Goal: Communication & Community: Answer question/provide support

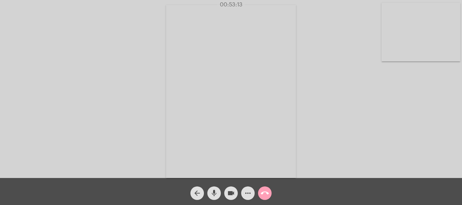
click at [266, 194] on mat-icon "call_end" at bounding box center [265, 194] width 8 height 8
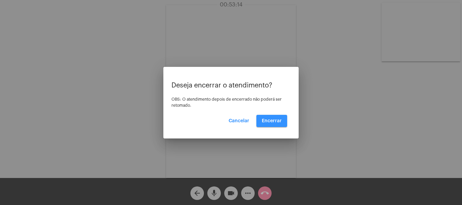
click at [276, 123] on span "Encerrar" at bounding box center [272, 121] width 20 height 5
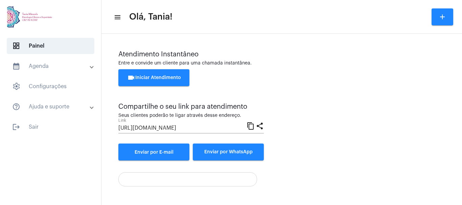
scroll to position [47, 0]
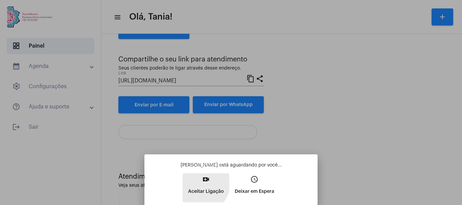
click at [205, 183] on mat-icon "video_call" at bounding box center [206, 180] width 8 height 8
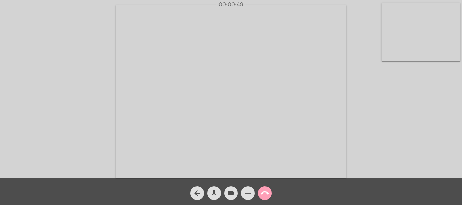
click at [266, 196] on mat-icon "call_end" at bounding box center [265, 194] width 8 height 8
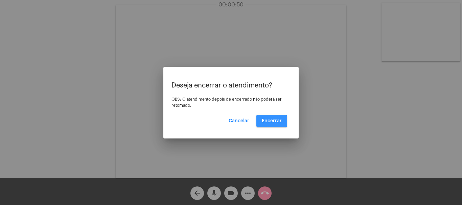
click at [276, 121] on span "Encerrar" at bounding box center [272, 121] width 20 height 5
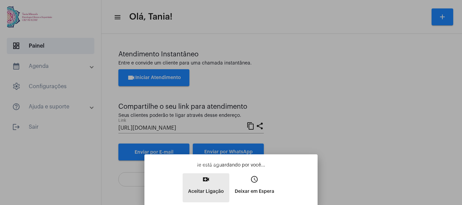
click at [210, 180] on mat-icon "video_call" at bounding box center [206, 180] width 8 height 8
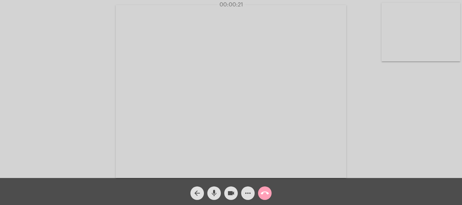
click at [261, 192] on mat-icon "call_end" at bounding box center [265, 194] width 8 height 8
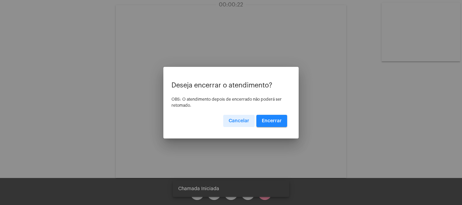
click at [272, 119] on span "Encerrar" at bounding box center [272, 121] width 20 height 5
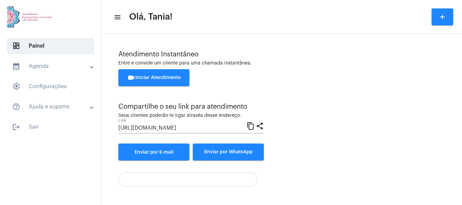
scroll to position [47, 0]
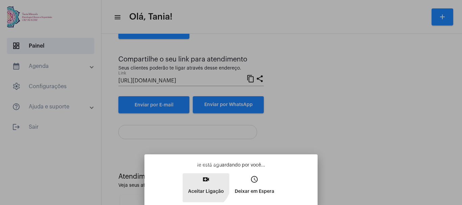
click at [208, 183] on mat-icon "video_call" at bounding box center [206, 180] width 8 height 8
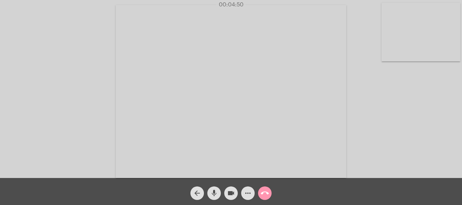
click at [247, 194] on mat-icon "more_horiz" at bounding box center [248, 194] width 8 height 8
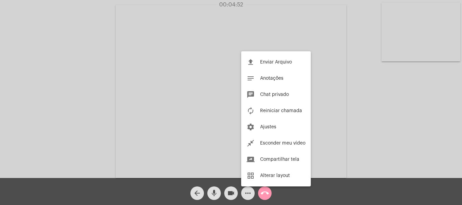
click at [410, 108] on div at bounding box center [231, 102] width 462 height 205
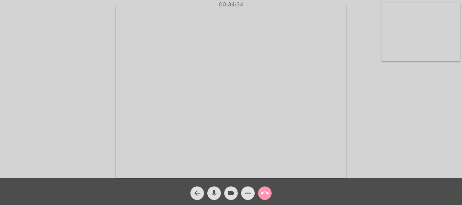
click at [250, 197] on mat-icon "more_horiz" at bounding box center [248, 194] width 8 height 8
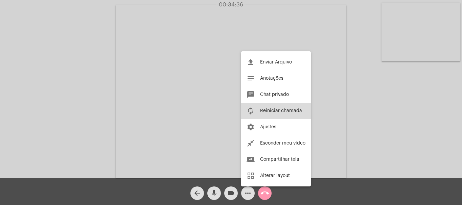
click at [289, 113] on span "Reiniciar chamada" at bounding box center [281, 111] width 42 height 5
